Goal: Information Seeking & Learning: Learn about a topic

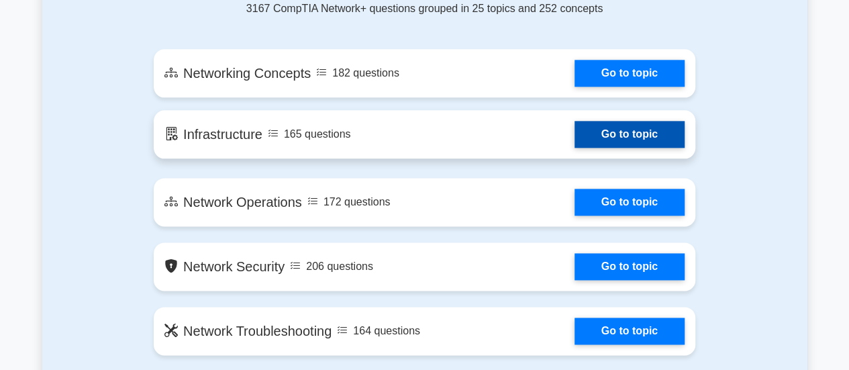
scroll to position [738, 0]
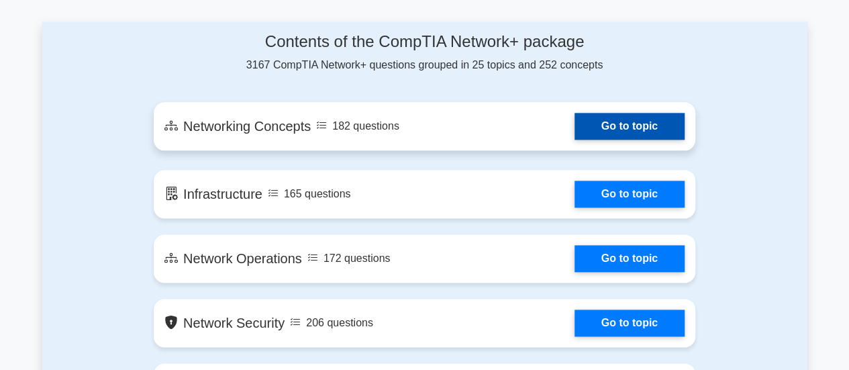
click at [583, 127] on link "Go to topic" at bounding box center [629, 126] width 110 height 27
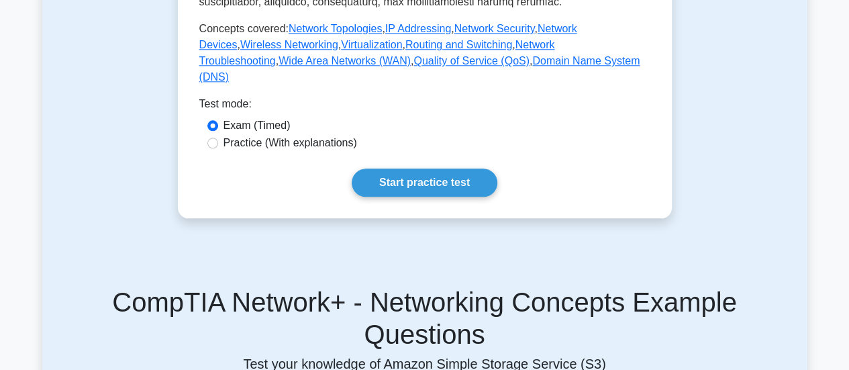
scroll to position [671, 0]
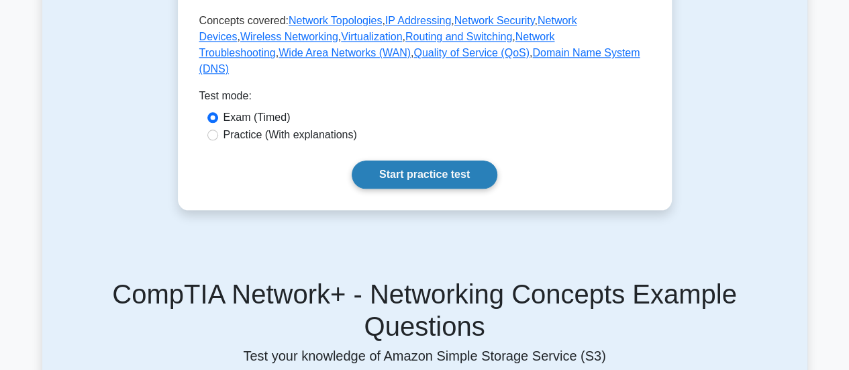
click at [382, 189] on link "Start practice test" at bounding box center [425, 174] width 146 height 28
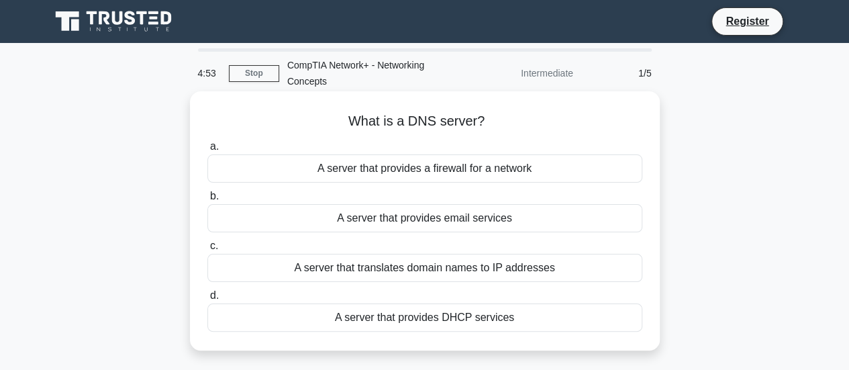
click at [391, 274] on div "A server that translates domain names to IP addresses" at bounding box center [424, 268] width 435 height 28
click at [207, 250] on input "c. A server that translates domain names to IP addresses" at bounding box center [207, 246] width 0 height 9
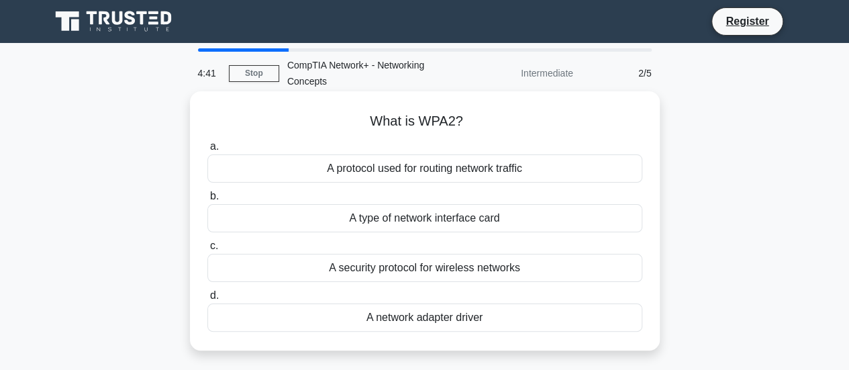
click at [427, 174] on div "A protocol used for routing network traffic" at bounding box center [424, 168] width 435 height 28
click at [207, 151] on input "a. A protocol used for routing network traffic" at bounding box center [207, 146] width 0 height 9
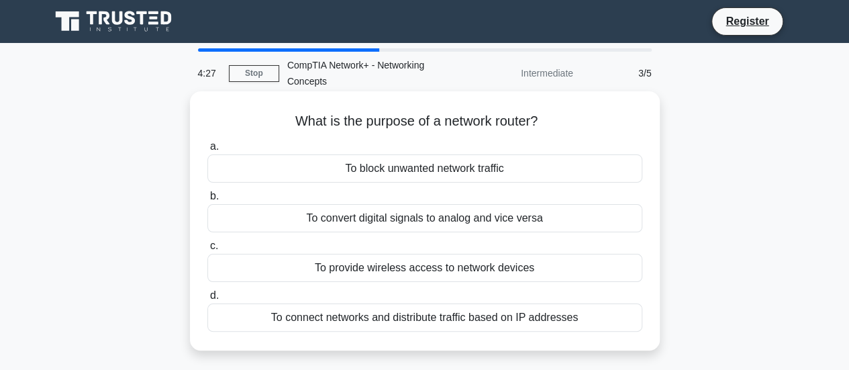
click at [440, 319] on div "To connect networks and distribute traffic based on IP addresses" at bounding box center [424, 317] width 435 height 28
click at [207, 300] on input "d. To connect networks and distribute traffic based on IP addresses" at bounding box center [207, 295] width 0 height 9
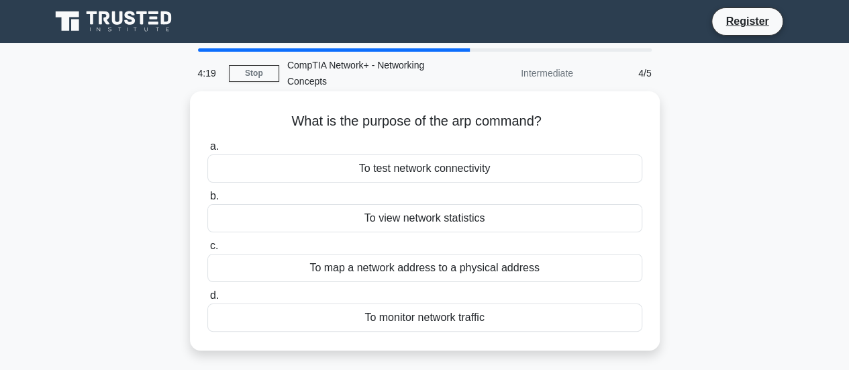
click at [396, 270] on div "To map a network address to a physical address" at bounding box center [424, 268] width 435 height 28
click at [207, 250] on input "c. To map a network address to a physical address" at bounding box center [207, 246] width 0 height 9
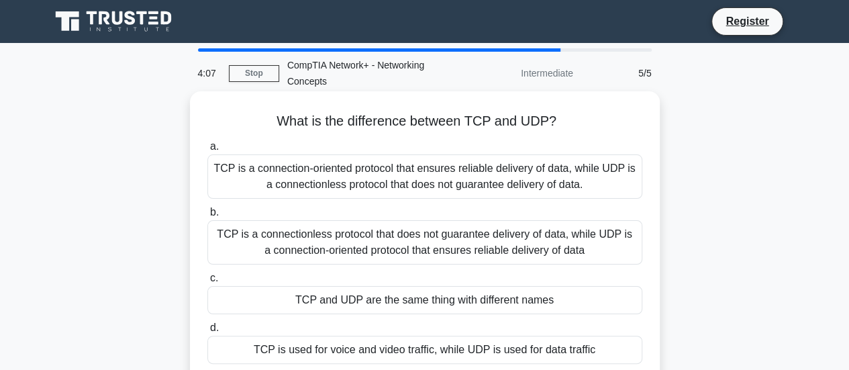
click at [364, 187] on div "TCP is a connection-oriented protocol that ensures reliable delivery of data, w…" at bounding box center [424, 176] width 435 height 44
click at [207, 151] on input "a. TCP is a connection-oriented protocol that ensures reliable delivery of data…" at bounding box center [207, 146] width 0 height 9
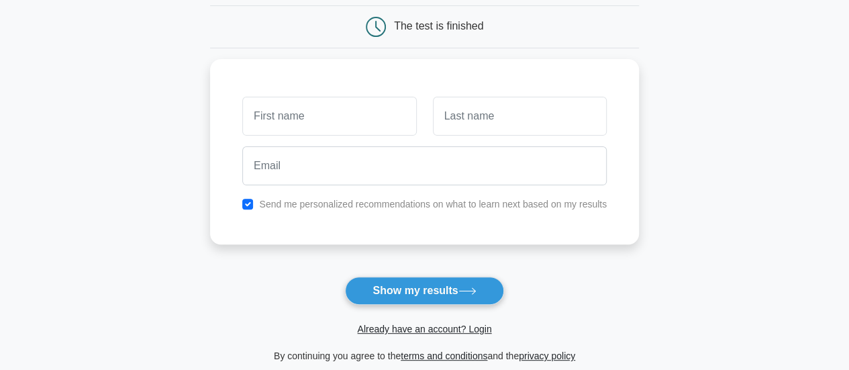
scroll to position [67, 0]
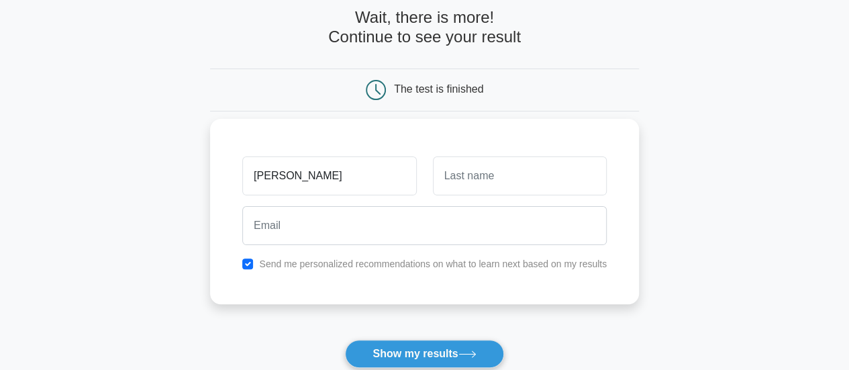
click at [407, 163] on input "[PERSON_NAME]" at bounding box center [329, 175] width 174 height 39
type input "[PERSON_NAME]"
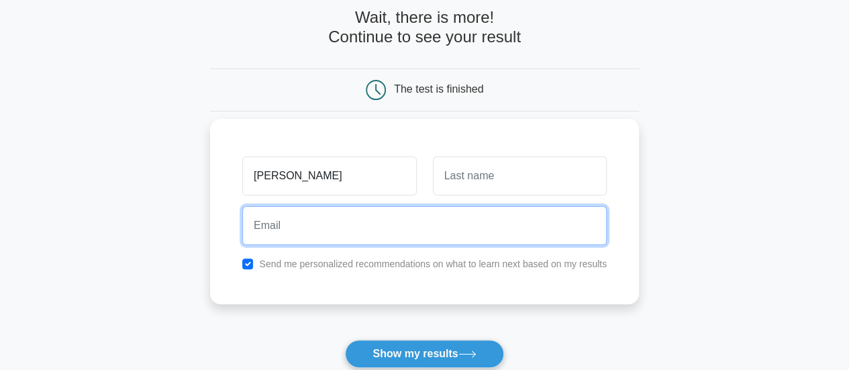
click at [434, 236] on input "email" at bounding box center [424, 225] width 364 height 39
type input "[EMAIL_ADDRESS][DOMAIN_NAME]"
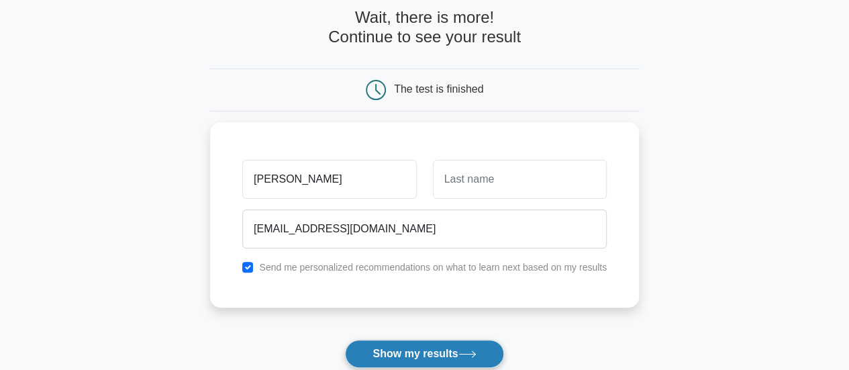
click at [403, 345] on button "Show my results" at bounding box center [424, 354] width 158 height 28
type input "vi"
click at [482, 351] on button "Show my results" at bounding box center [424, 354] width 158 height 28
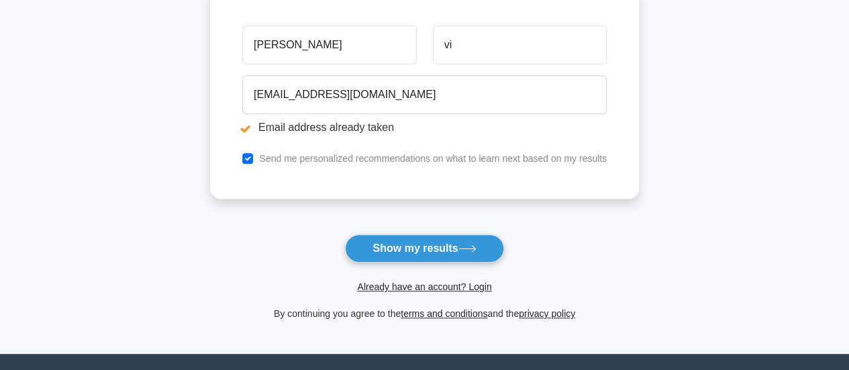
scroll to position [268, 0]
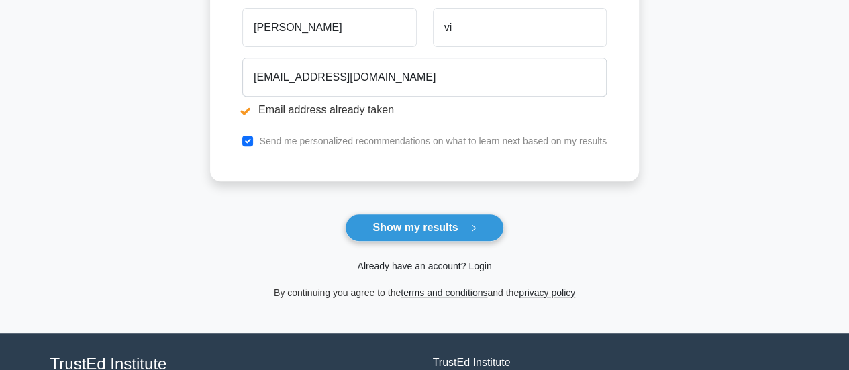
click at [434, 261] on link "Already have an account? Login" at bounding box center [424, 265] width 134 height 11
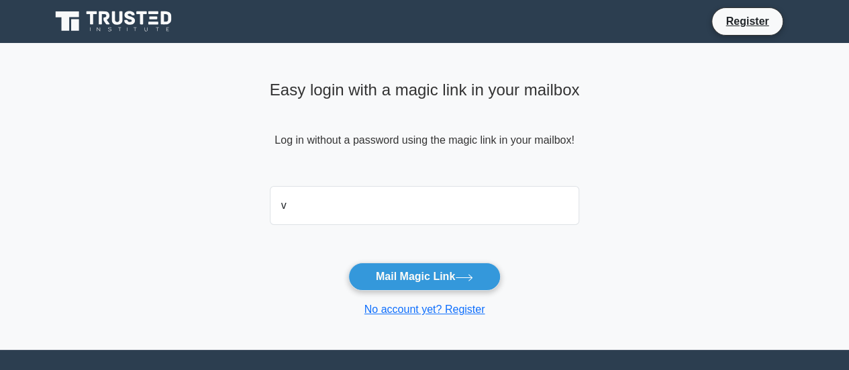
type input "vi"
